Goal: Information Seeking & Learning: Find specific page/section

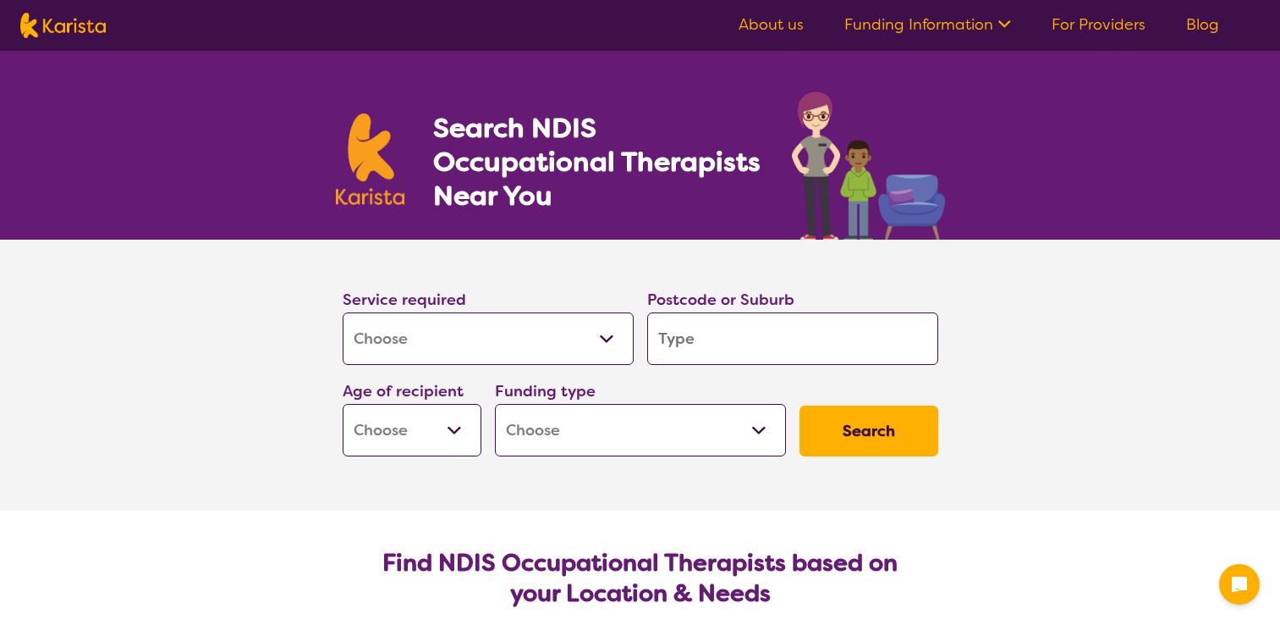
select select "[MEDICAL_DATA]"
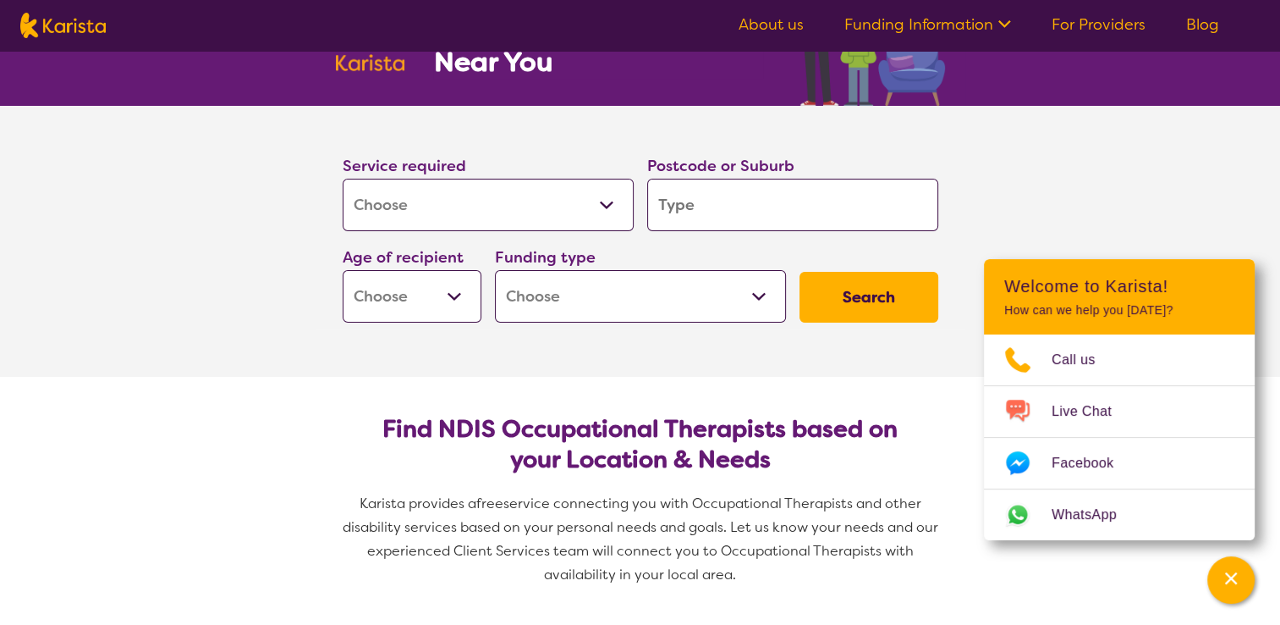
scroll to position [124, 0]
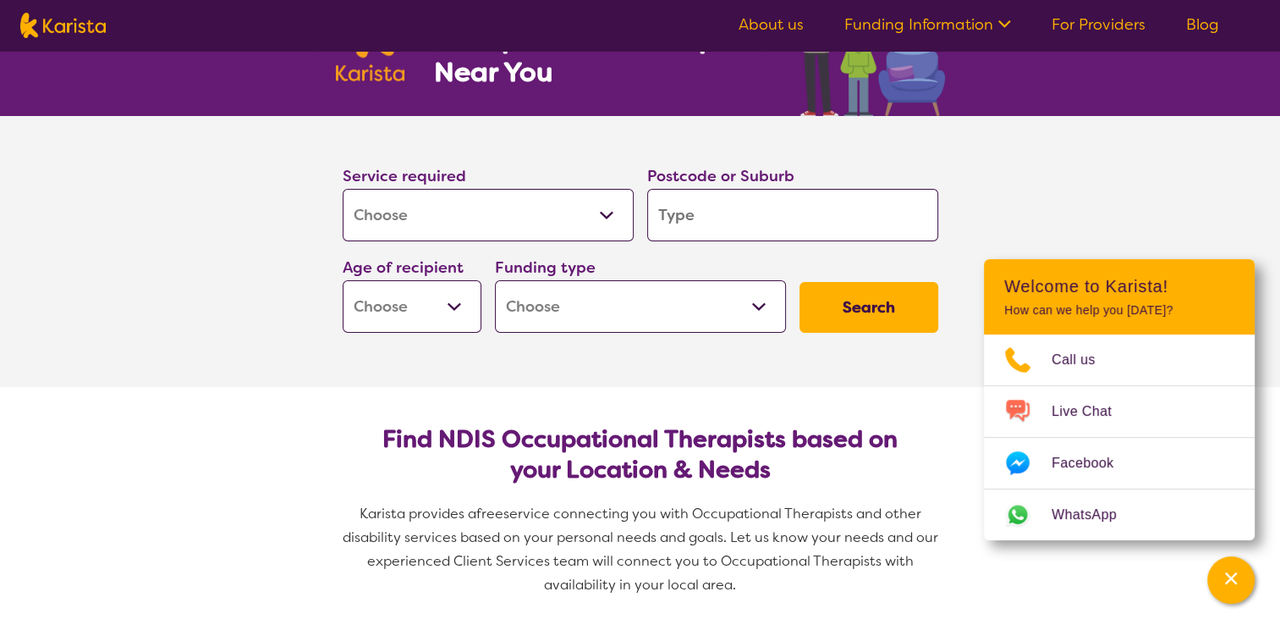
click at [460, 312] on select "Early Childhood - 0 to 9 Child - 10 to 11 Adolescent - 12 to 17 Adult - 18 to 6…" at bounding box center [412, 306] width 139 height 52
select select "AS"
click at [343, 280] on select "Early Childhood - 0 to 9 Child - 10 to 11 Adolescent - 12 to 17 Adult - 18 to 6…" at bounding box center [412, 306] width 139 height 52
select select "AS"
click at [457, 296] on select "Early Childhood - 0 to 9 Child - 10 to 11 Adolescent - 12 to 17 Adult - 18 to 6…" at bounding box center [412, 306] width 139 height 52
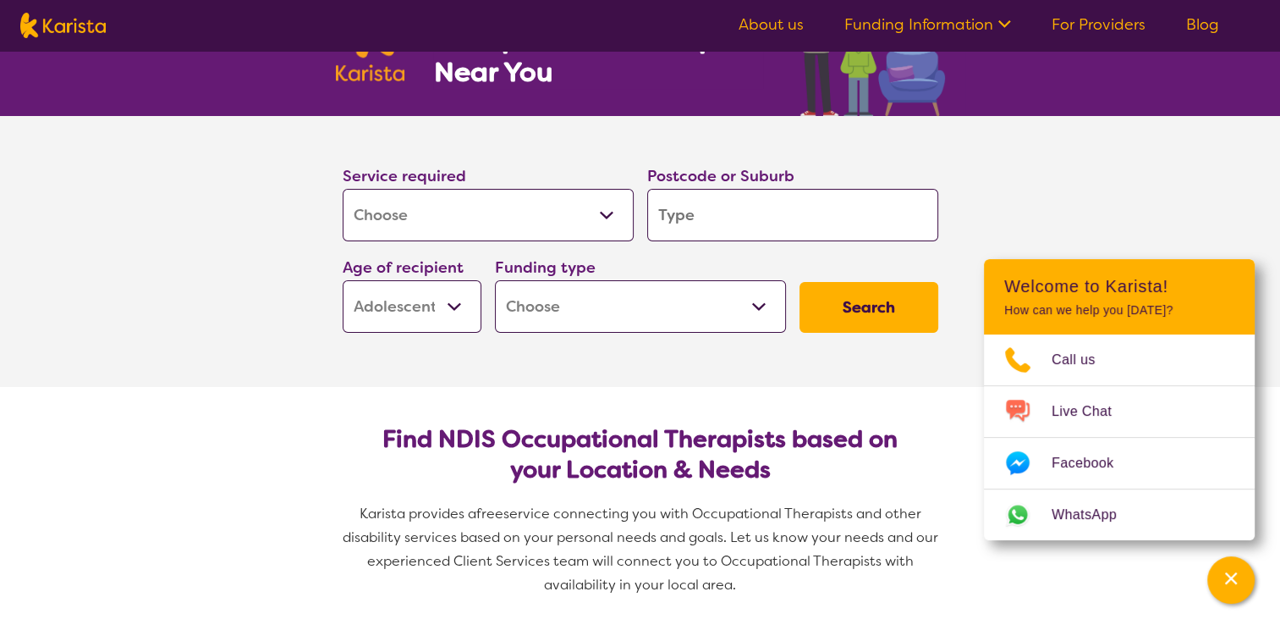
select select "AD"
click at [343, 280] on select "Early Childhood - 0 to 9 Child - 10 to 11 Adolescent - 12 to 17 Adult - 18 to 6…" at bounding box center [412, 306] width 139 height 52
select select "AD"
click at [715, 317] on select "Home Care Package (HCP) National Disability Insurance Scheme (NDIS) I don't know" at bounding box center [640, 306] width 291 height 52
select select "i-don-t-know"
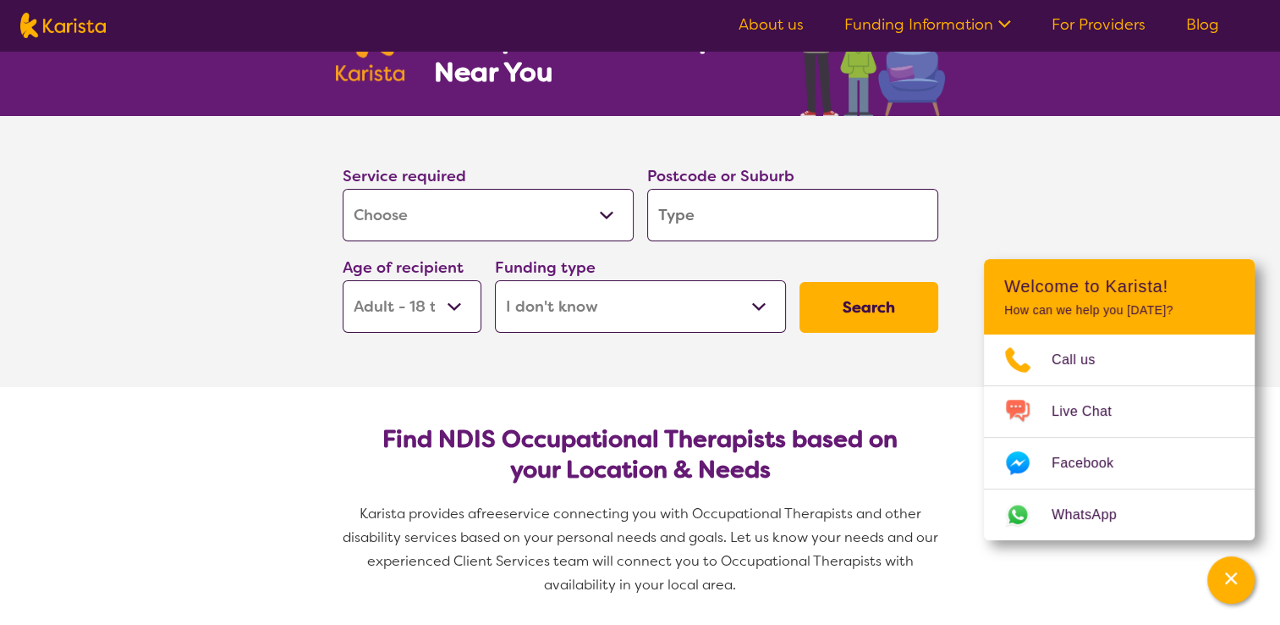
click at [495, 280] on select "Home Care Package (HCP) National Disability Insurance Scheme (NDIS) I don't know" at bounding box center [640, 306] width 291 height 52
select select "i-don-t-know"
click at [872, 315] on button "Search" at bounding box center [869, 307] width 139 height 51
type input "3"
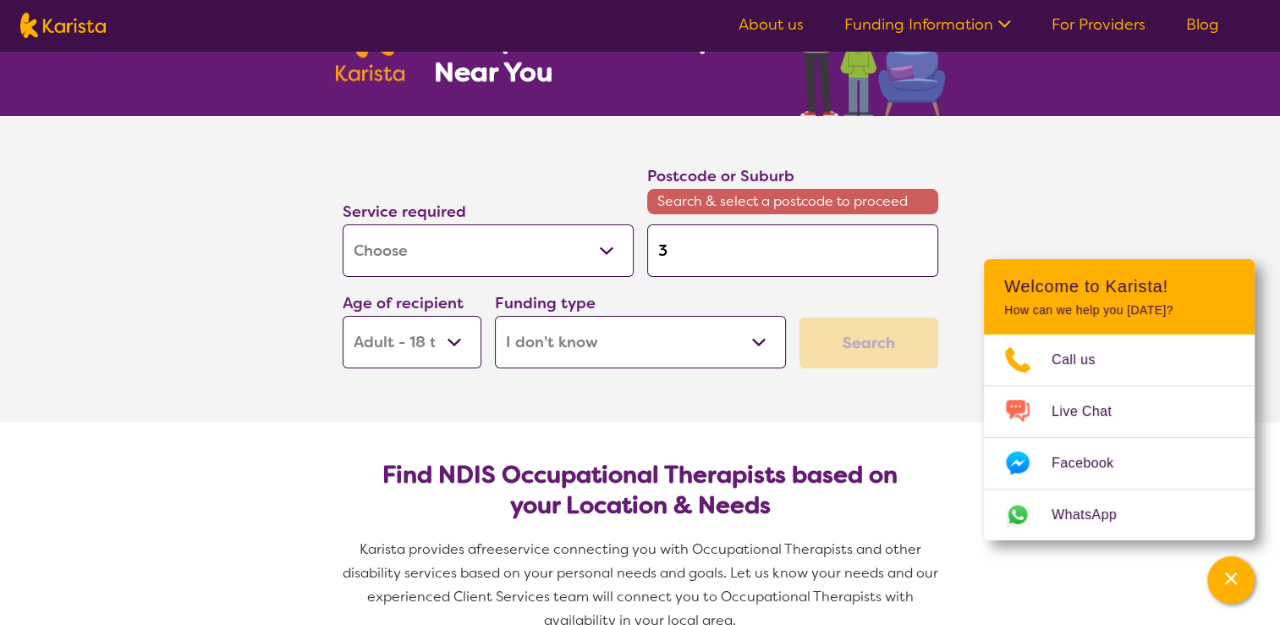
type input "31"
type input "315"
type input "3156"
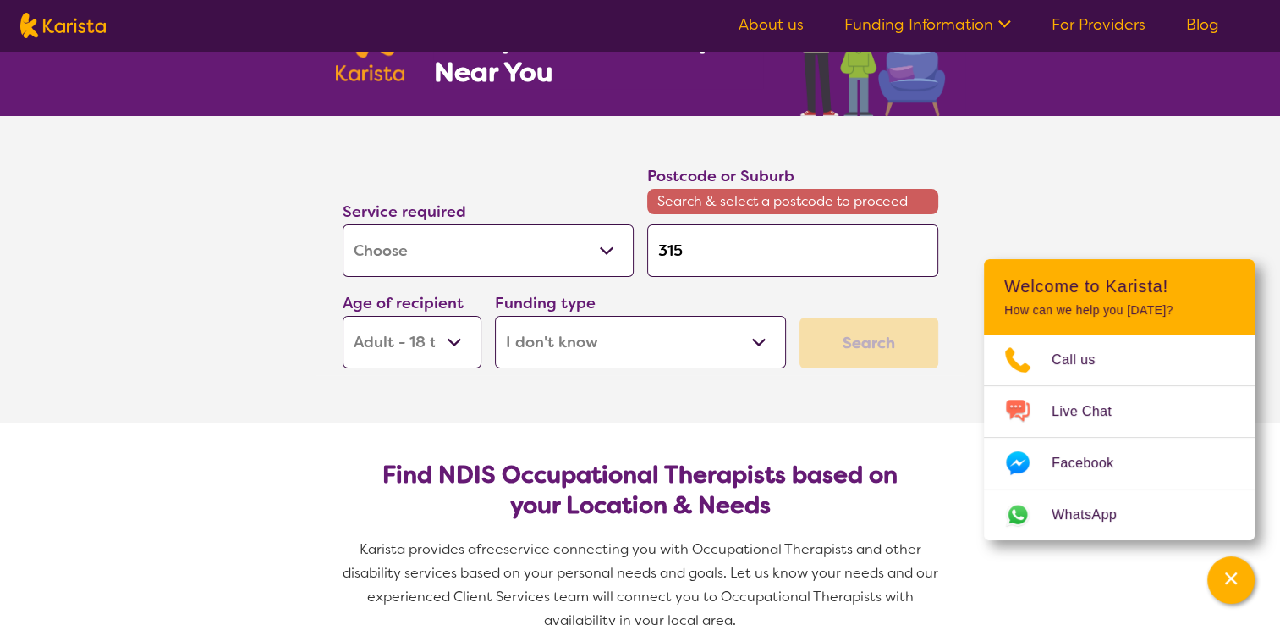
type input "3156"
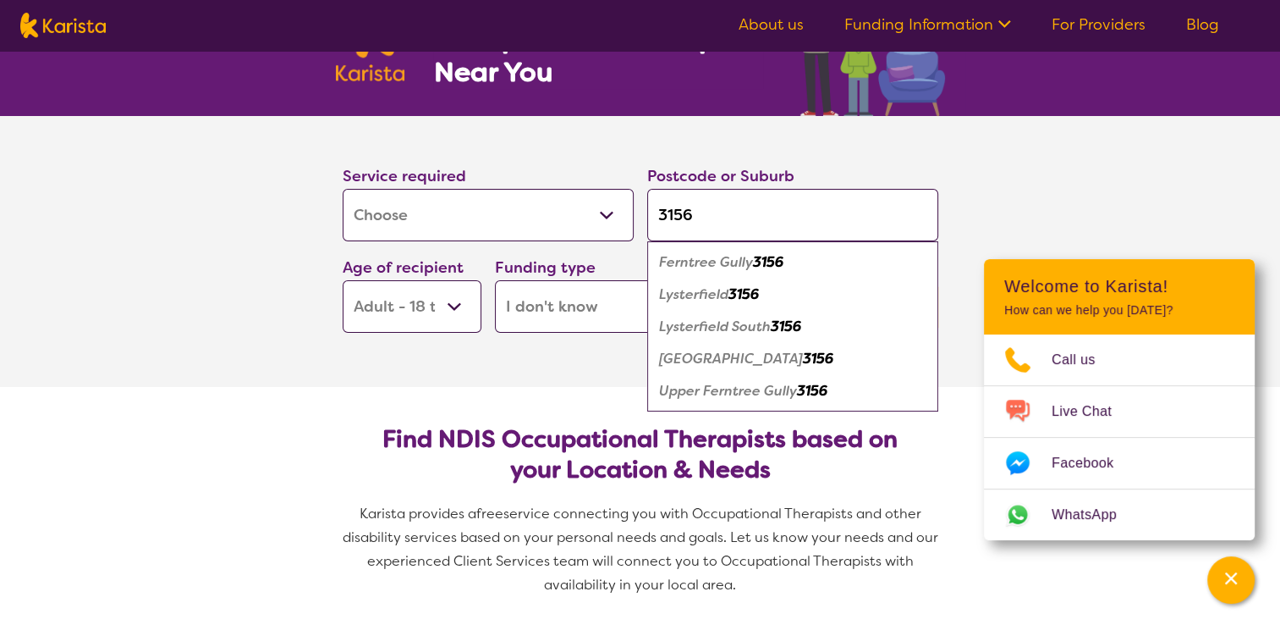
type input "3156"
click at [853, 254] on div "Ferntree Gully 3156" at bounding box center [793, 262] width 274 height 32
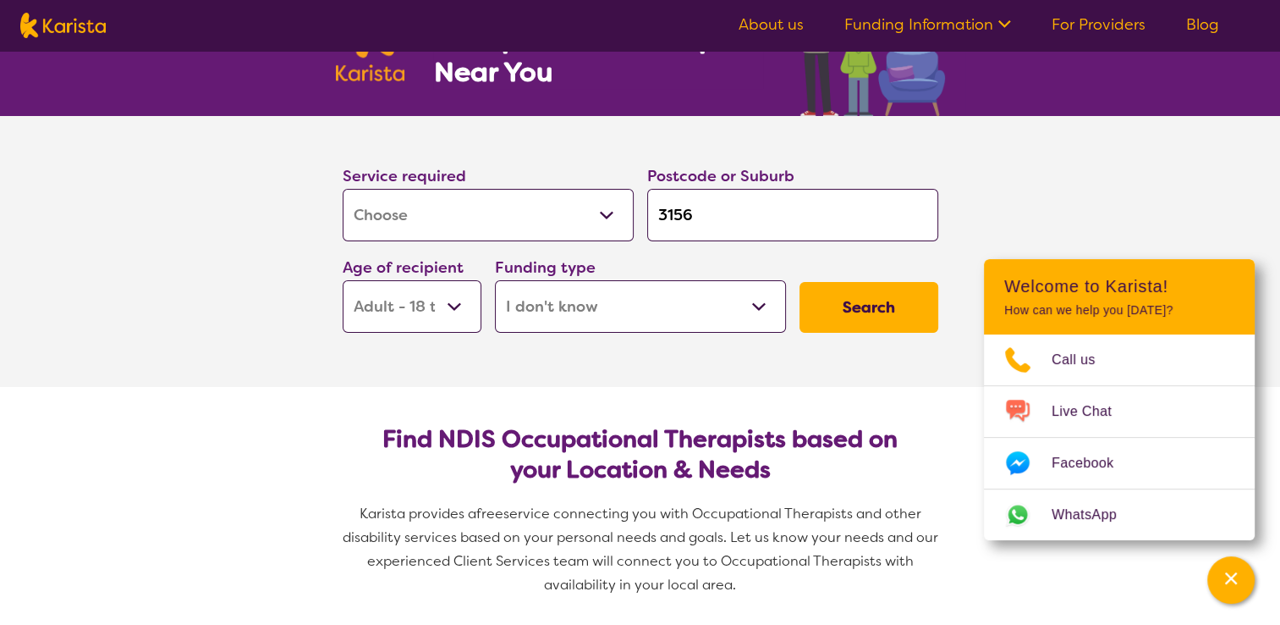
click at [869, 313] on button "Search" at bounding box center [869, 307] width 139 height 51
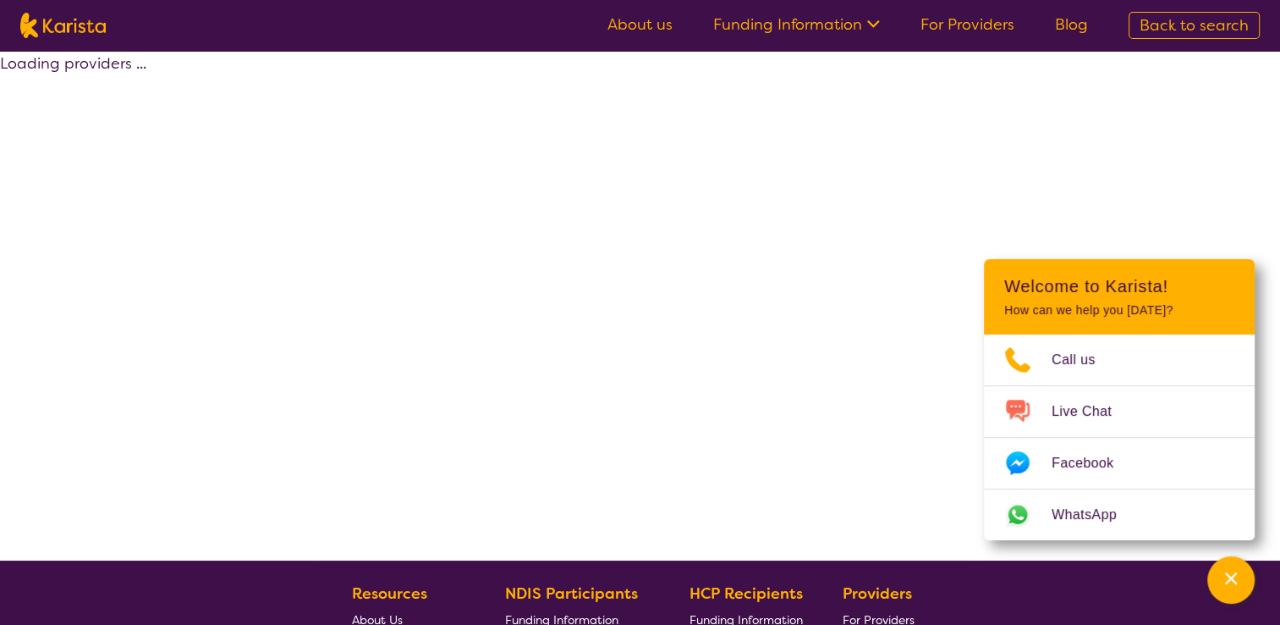
select select "[MEDICAL_DATA]"
select select "AD"
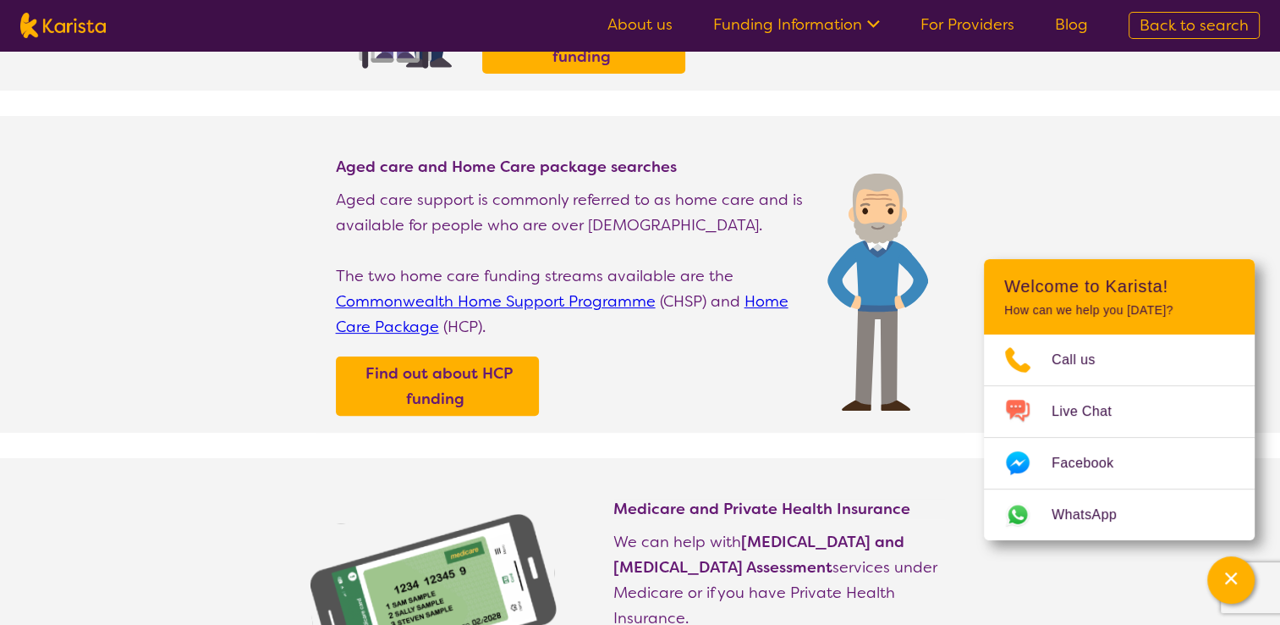
scroll to position [420, 0]
select select "[MEDICAL_DATA]"
select select "AD"
select select "i-don-t-know"
select select "[MEDICAL_DATA]"
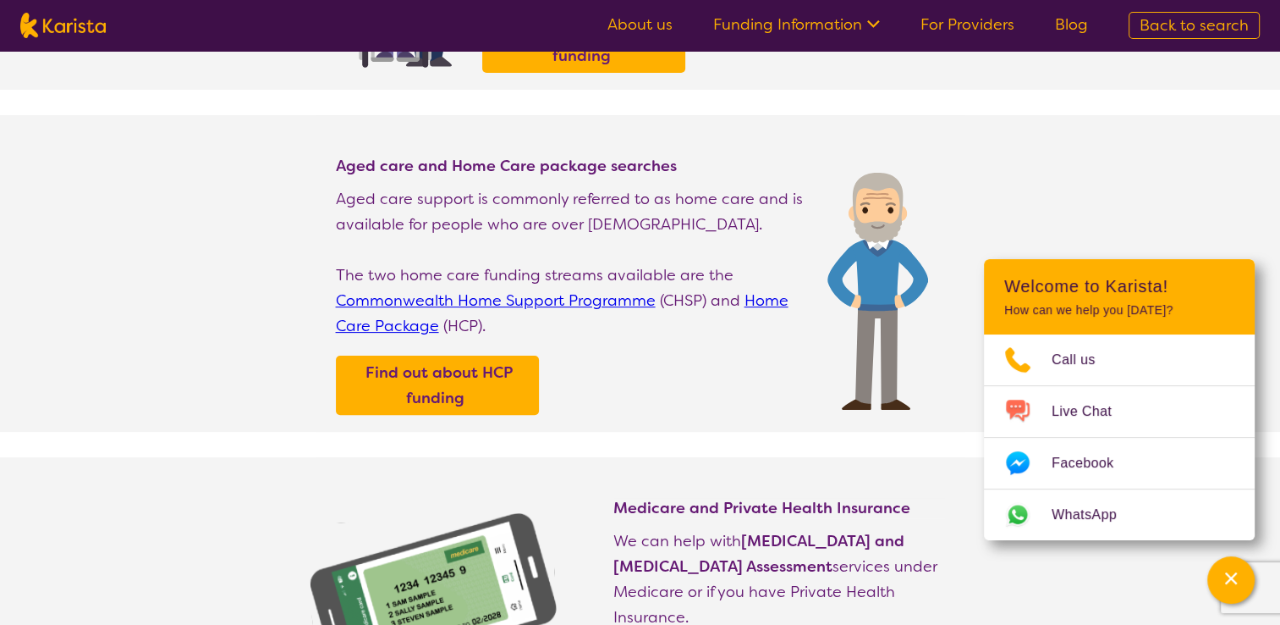
select select "AD"
select select "i-don-t-know"
